Goal: Obtain resource: Obtain resource

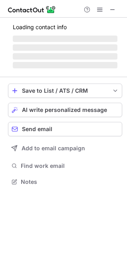
scroll to position [174, 127]
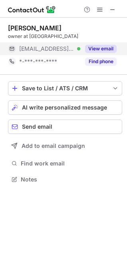
click at [105, 49] on button "View email" at bounding box center [101, 49] width 32 height 8
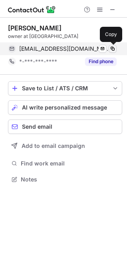
click at [113, 49] on span at bounding box center [113, 49] width 6 height 6
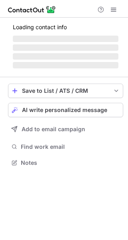
scroll to position [162, 128]
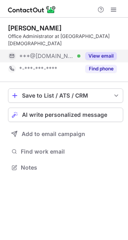
drag, startPoint x: 97, startPoint y: 52, endPoint x: 106, endPoint y: 58, distance: 10.9
click at [98, 50] on div "View email" at bounding box center [98, 56] width 36 height 13
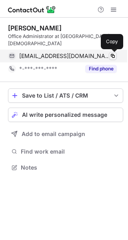
click at [112, 55] on span at bounding box center [113, 56] width 6 height 6
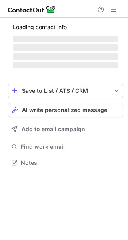
scroll to position [168, 128]
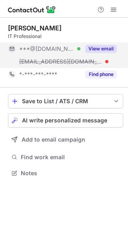
click at [102, 50] on button "View email" at bounding box center [101, 49] width 32 height 8
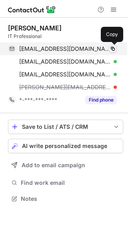
click at [112, 48] on span at bounding box center [113, 49] width 6 height 6
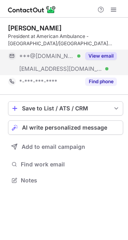
scroll to position [175, 128]
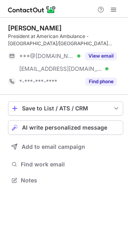
click at [102, 48] on div "Todd Valeri President at American Ambulance - Fresno/Kings California ***@yahoo…" at bounding box center [65, 56] width 115 height 64
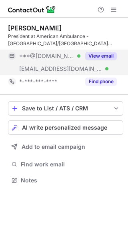
click at [102, 58] on button "View email" at bounding box center [101, 56] width 32 height 8
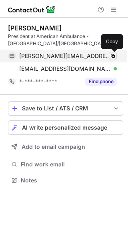
click at [112, 54] on span at bounding box center [113, 56] width 6 height 6
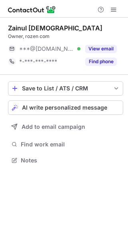
scroll to position [155, 128]
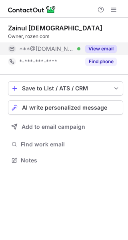
click at [102, 48] on button "View email" at bounding box center [101, 49] width 32 height 8
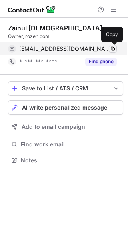
click at [112, 49] on span at bounding box center [113, 49] width 6 height 6
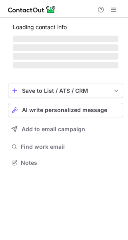
scroll to position [168, 128]
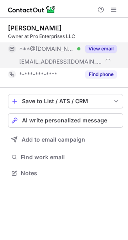
drag, startPoint x: 97, startPoint y: 50, endPoint x: 110, endPoint y: 46, distance: 14.2
click at [103, 45] on button "View email" at bounding box center [101, 49] width 32 height 8
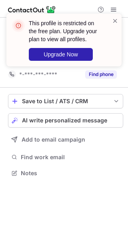
drag, startPoint x: 118, startPoint y: 20, endPoint x: 114, endPoint y: 29, distance: 10.7
click at [118, 20] on div "This profile is restricted on the free plan. Upgrade your plan to view all prof…" at bounding box center [63, 40] width 115 height 53
click at [114, 20] on span at bounding box center [115, 21] width 6 height 8
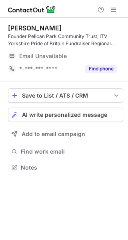
scroll to position [162, 128]
